Goal: Information Seeking & Learning: Learn about a topic

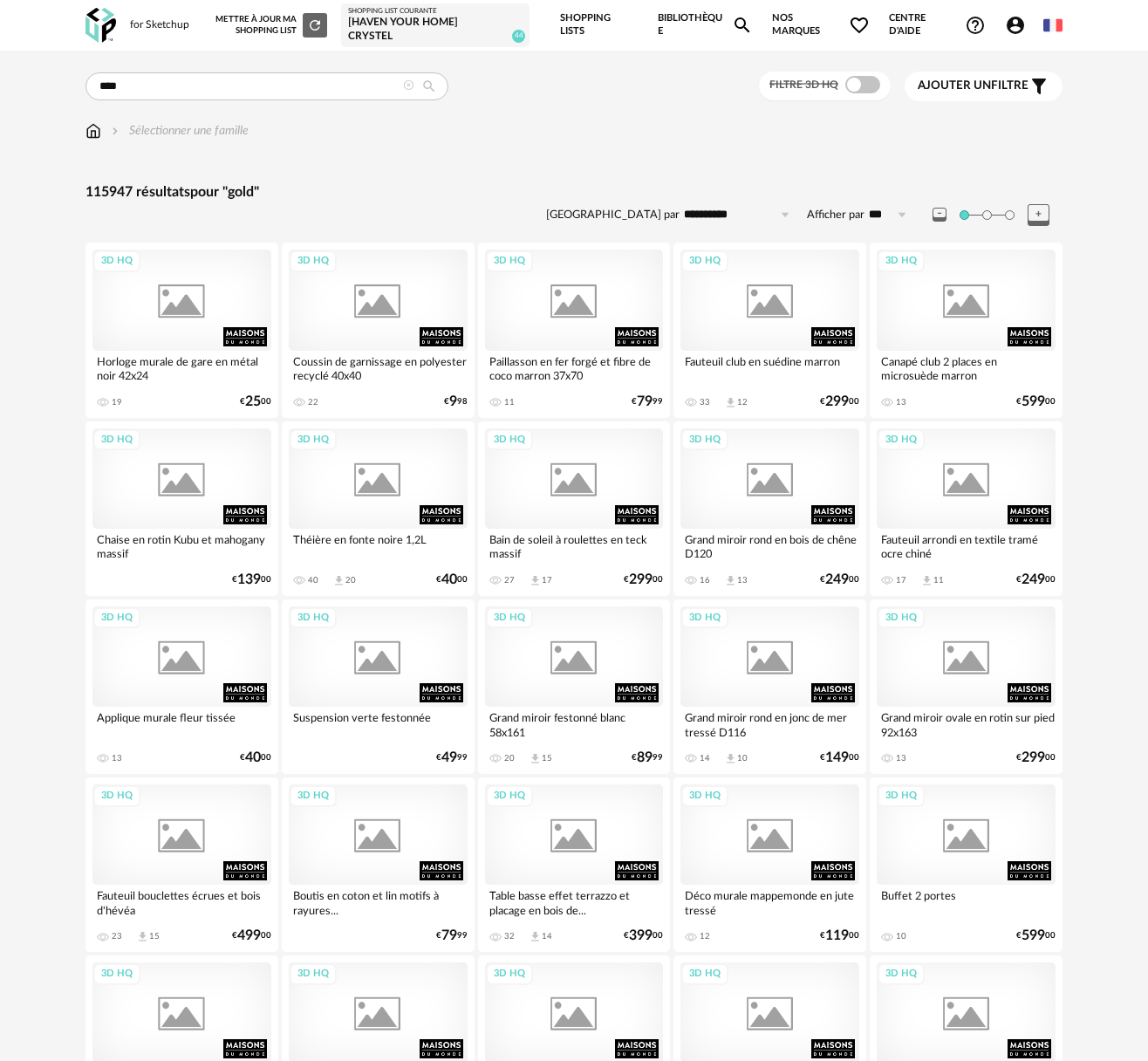
type input "****"
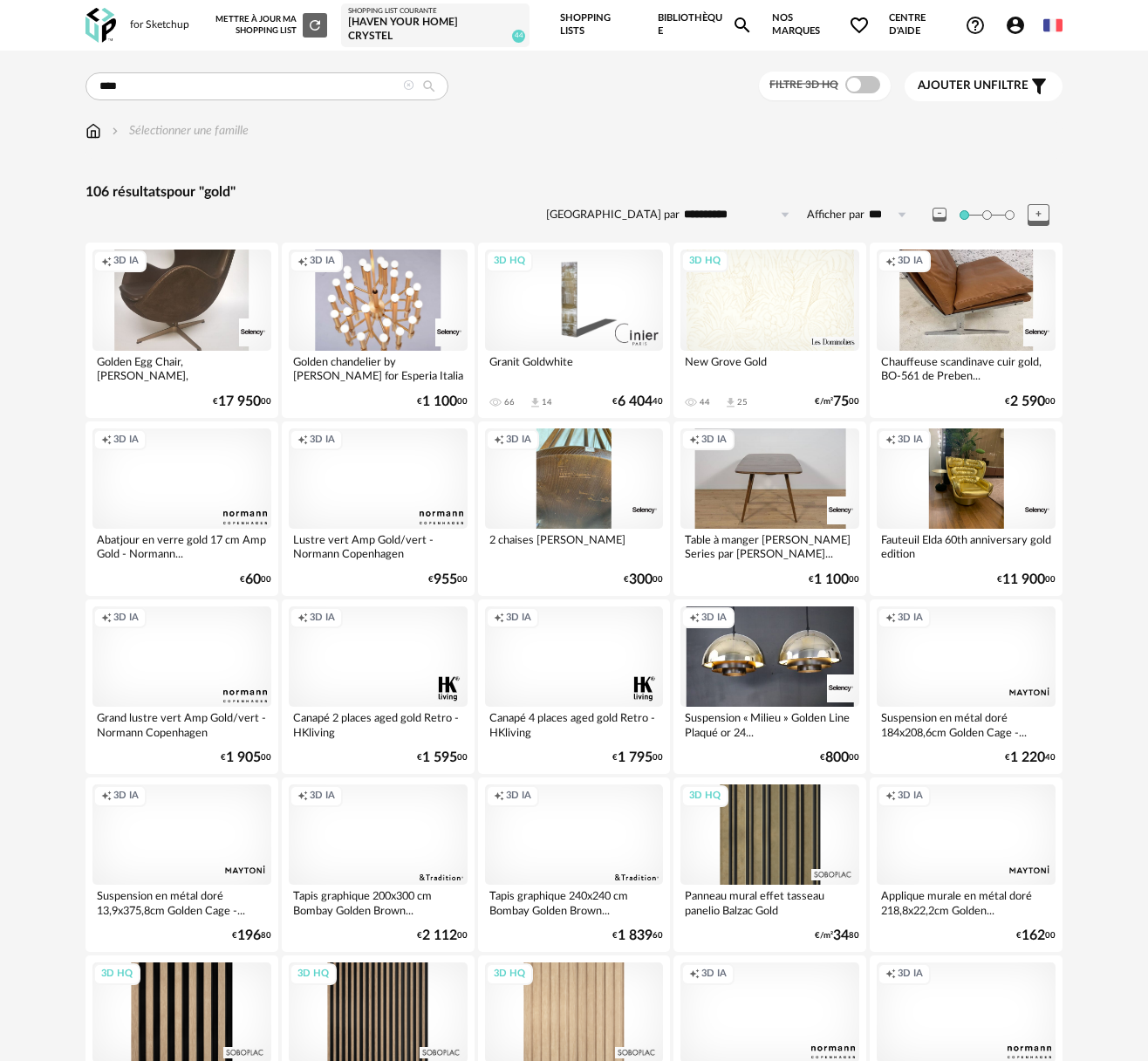
click at [972, 482] on div "Creation icon 3D IA" at bounding box center [965, 479] width 179 height 101
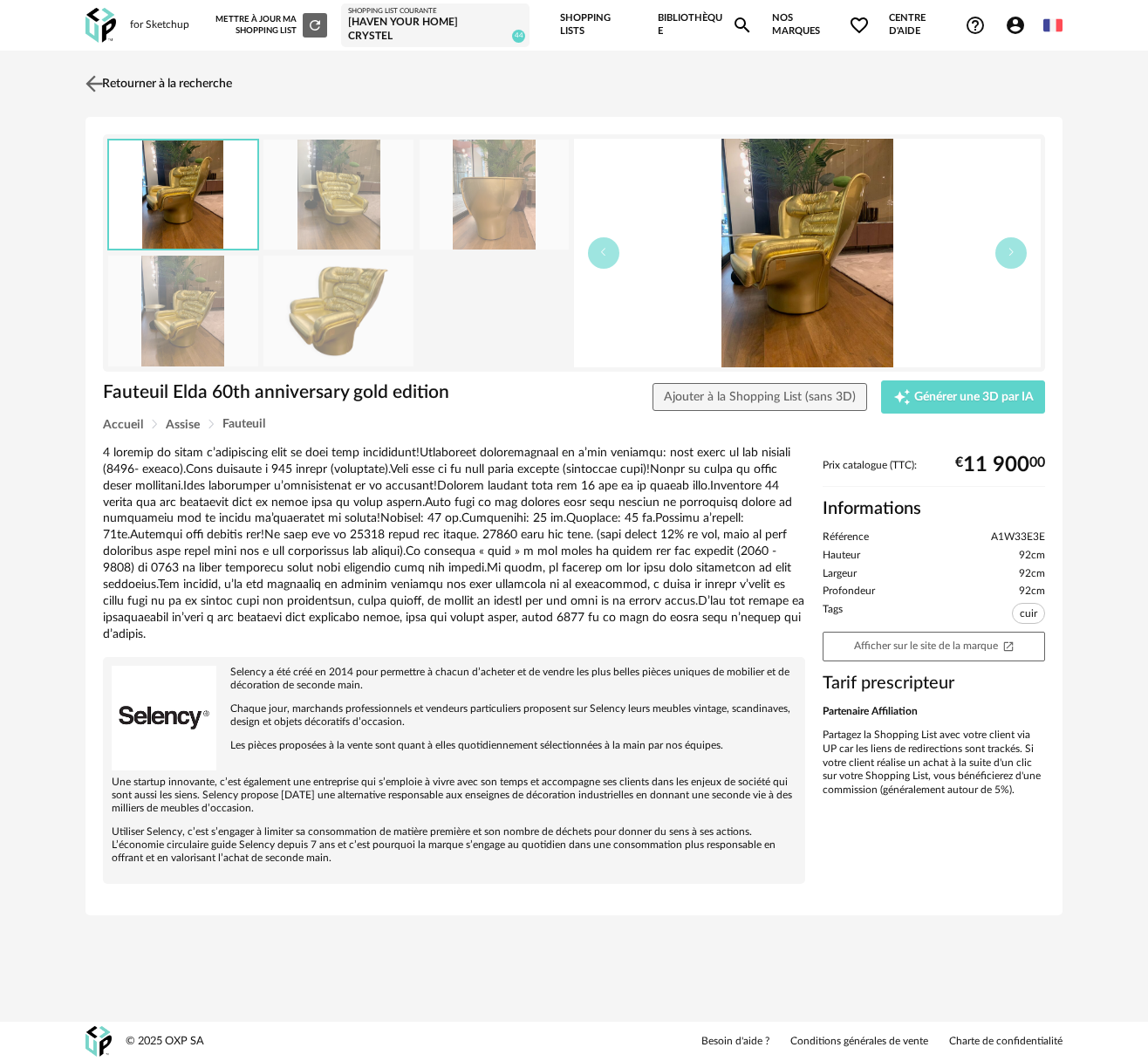
click at [94, 79] on img at bounding box center [94, 83] width 25 height 25
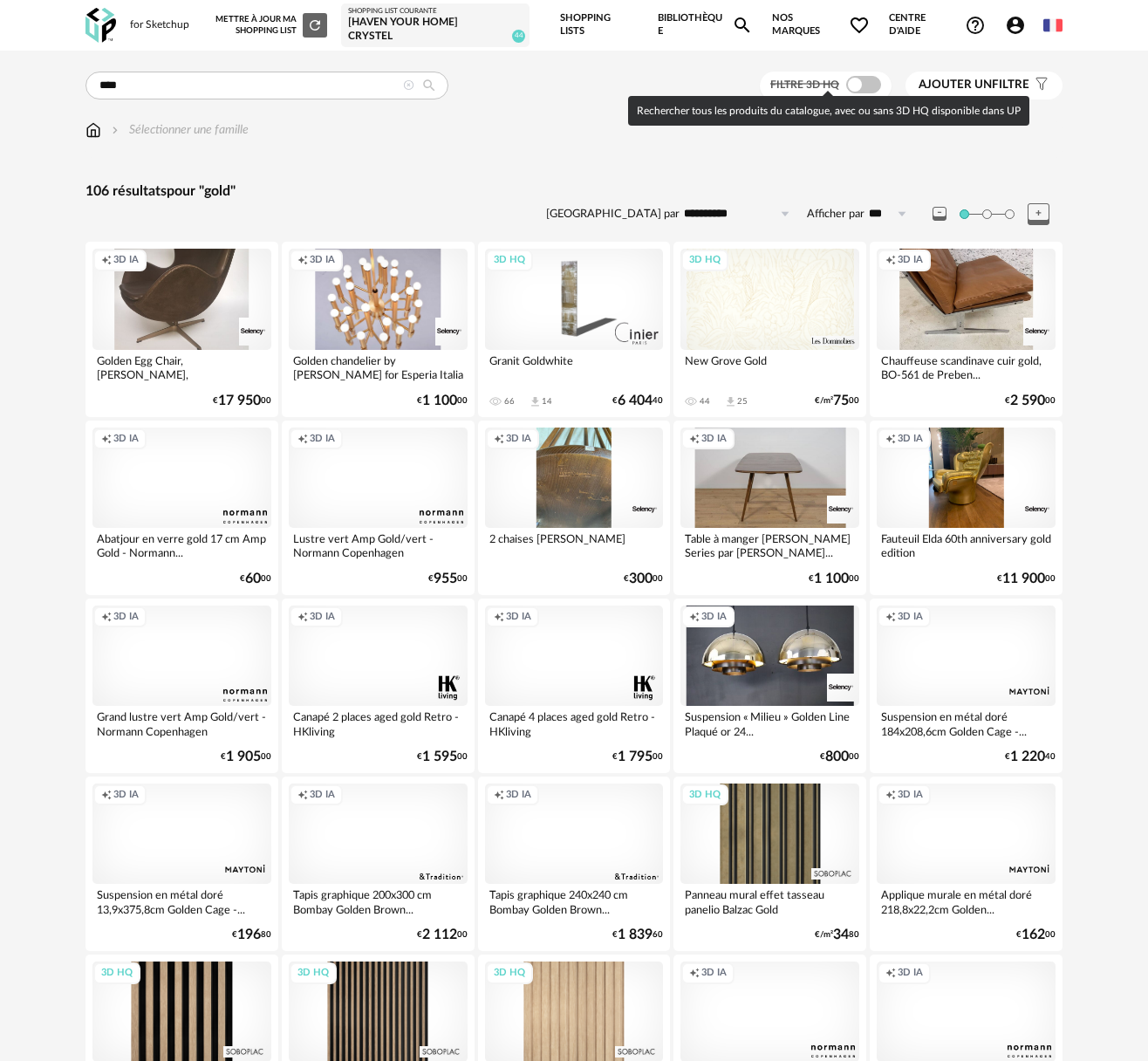
click at [870, 86] on span at bounding box center [864, 84] width 35 height 17
